Goal: Find contact information: Obtain details needed to contact an individual or organization

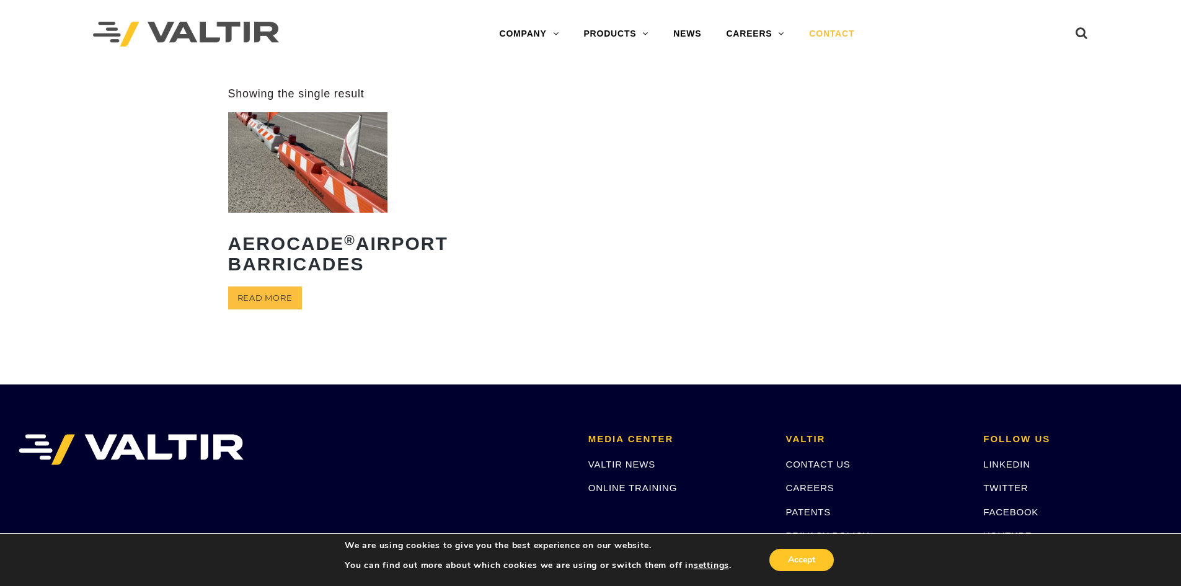
click at [826, 33] on link "CONTACT" at bounding box center [831, 34] width 70 height 25
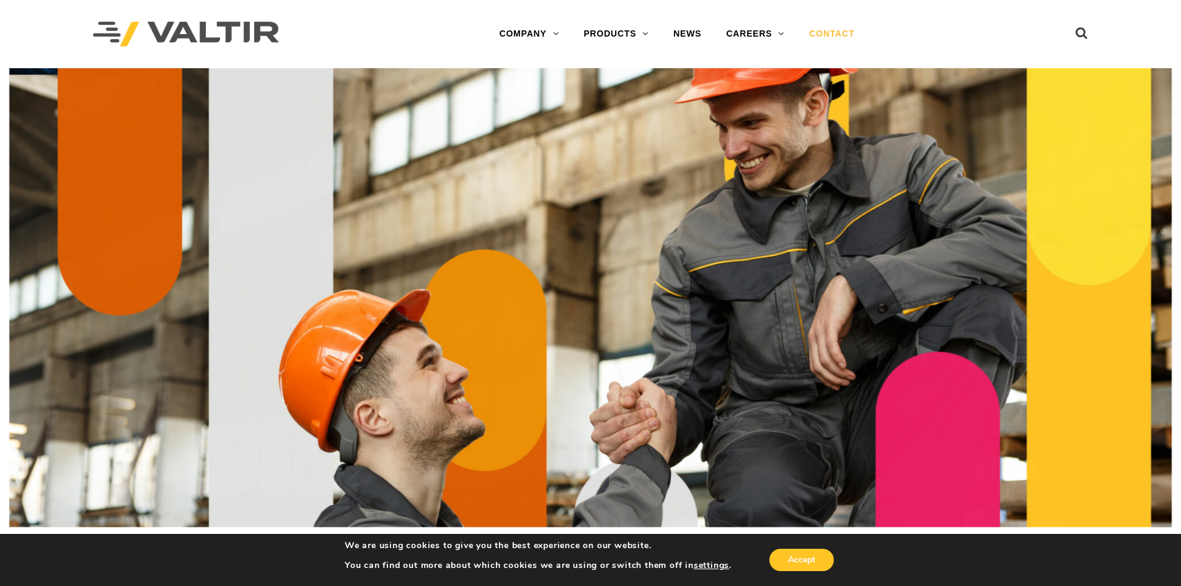
click at [828, 32] on link "CONTACT" at bounding box center [831, 34] width 70 height 25
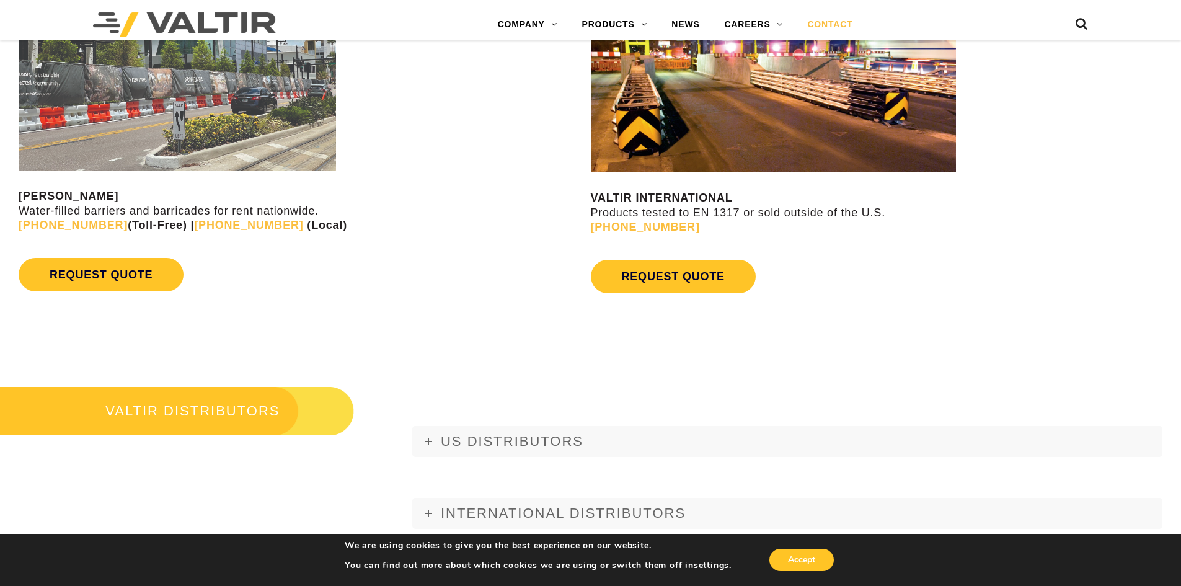
scroll to position [1240, 0]
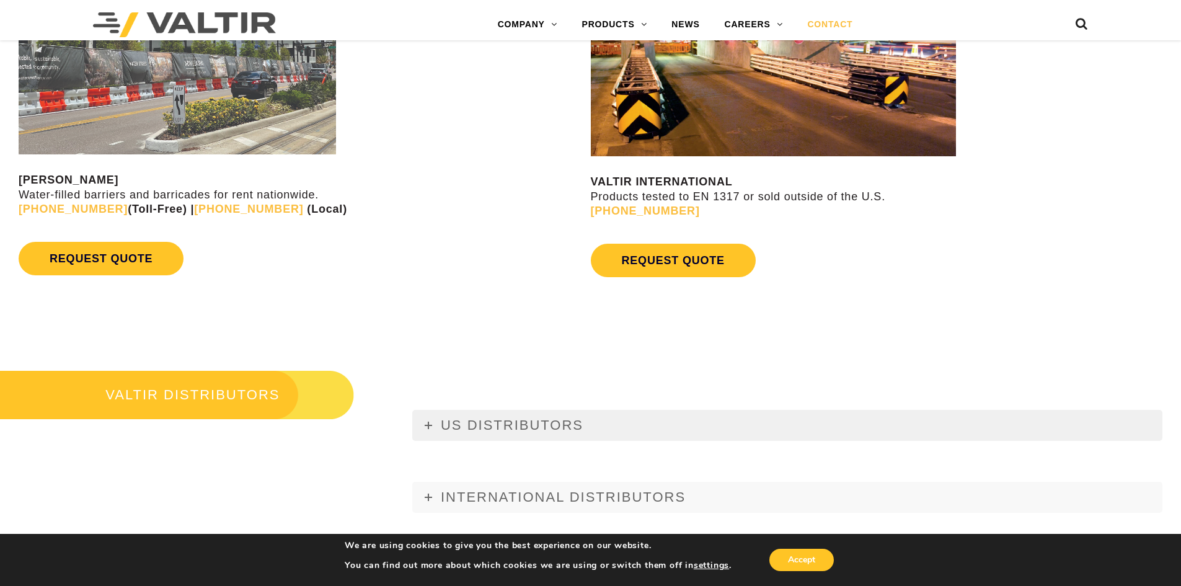
click at [425, 425] on icon at bounding box center [428, 424] width 7 height 7
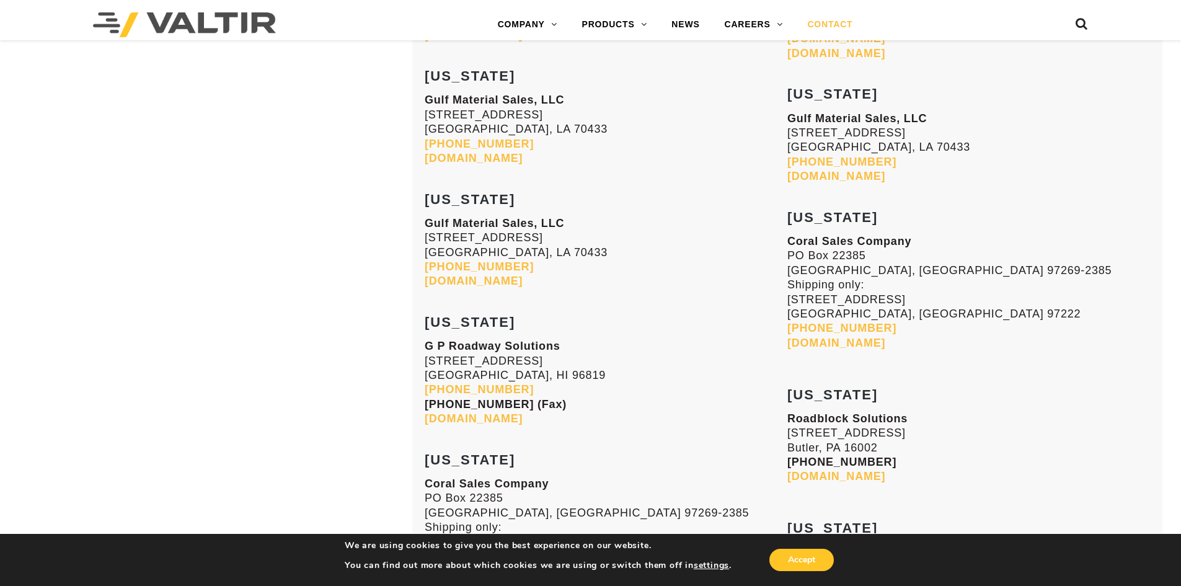
scroll to position [3161, 0]
